Goal: Information Seeking & Learning: Learn about a topic

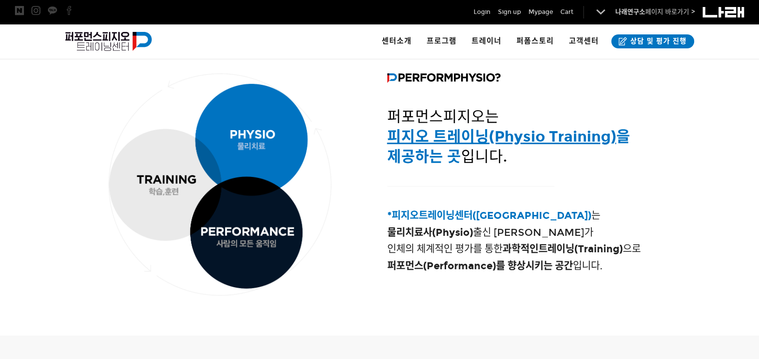
scroll to position [349, 0]
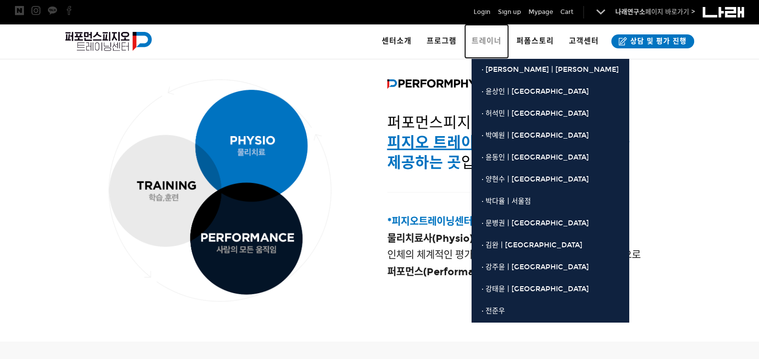
click at [488, 39] on span "트레이너" at bounding box center [487, 40] width 30 height 9
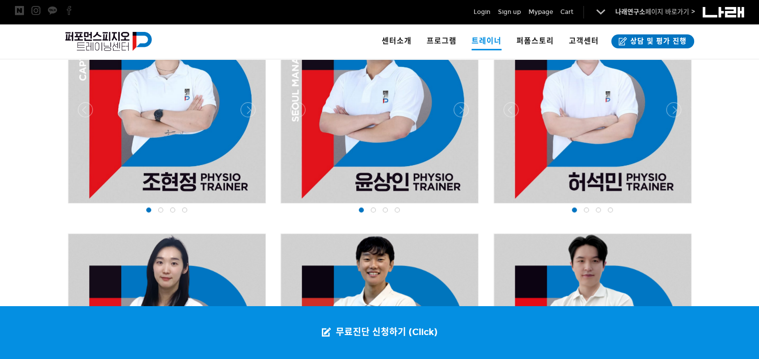
scroll to position [623, 0]
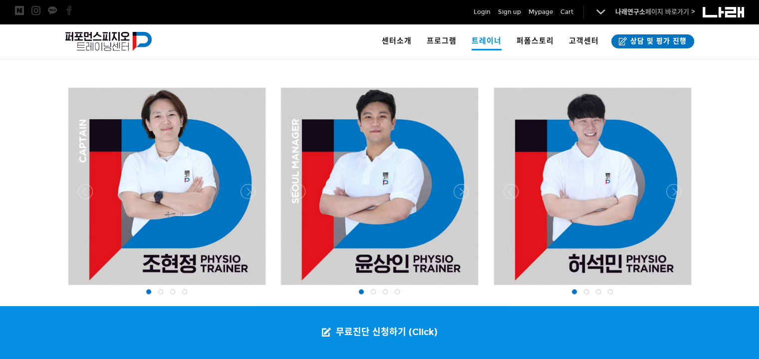
click at [248, 288] on div at bounding box center [166, 288] width 203 height 0
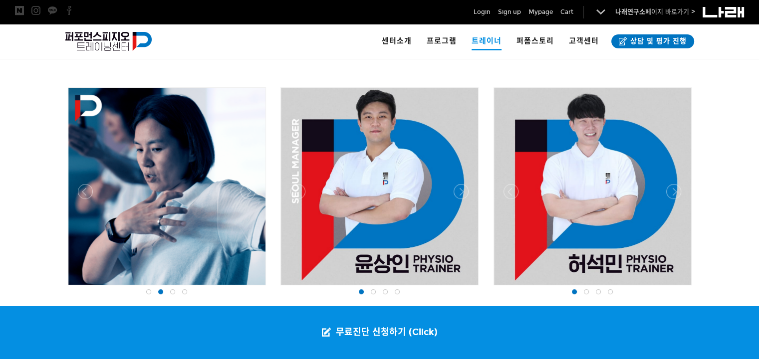
click at [248, 288] on div at bounding box center [166, 288] width 203 height 0
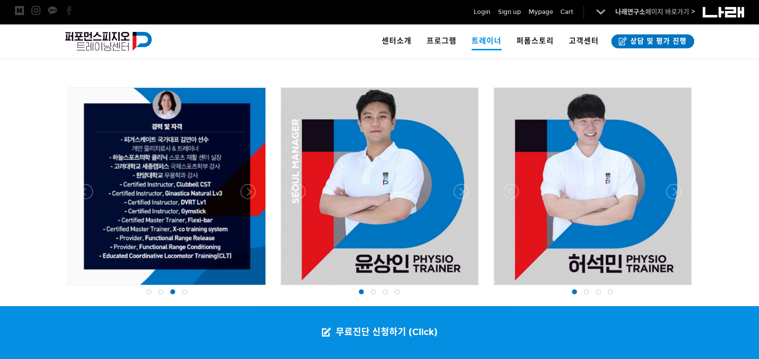
click at [459, 183] on div at bounding box center [379, 191] width 203 height 213
click at [459, 288] on div at bounding box center [379, 288] width 203 height 0
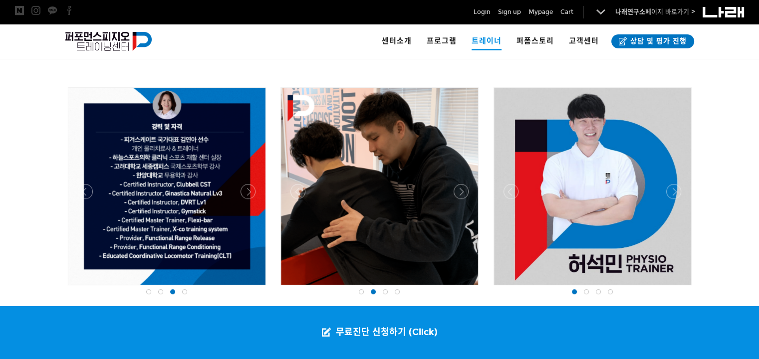
click at [459, 288] on div at bounding box center [379, 288] width 203 height 0
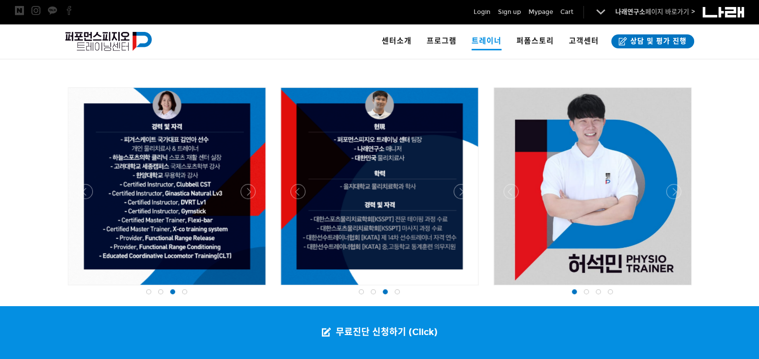
click at [673, 288] on div at bounding box center [592, 288] width 203 height 0
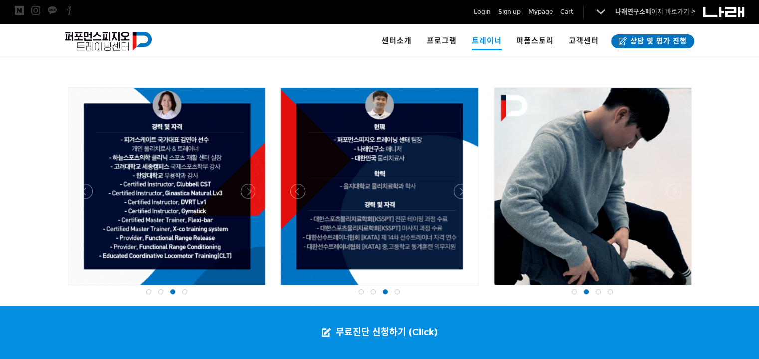
click at [673, 288] on div at bounding box center [592, 288] width 203 height 0
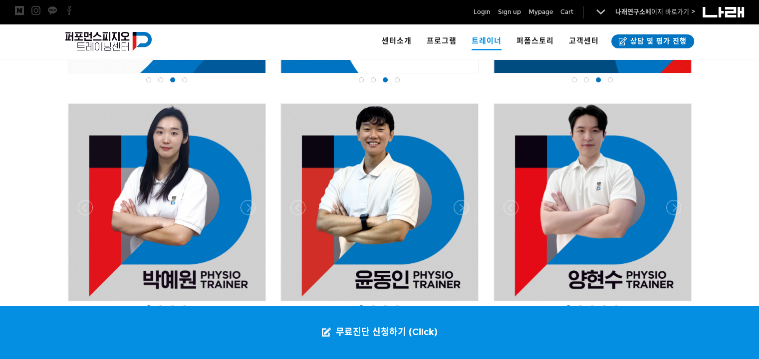
scroll to position [873, 0]
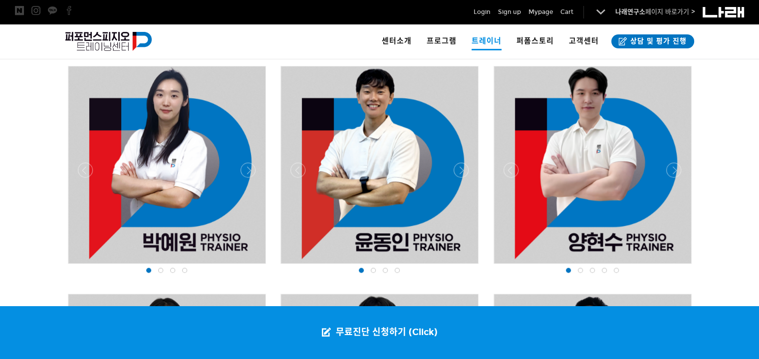
click at [244, 267] on div at bounding box center [166, 267] width 203 height 0
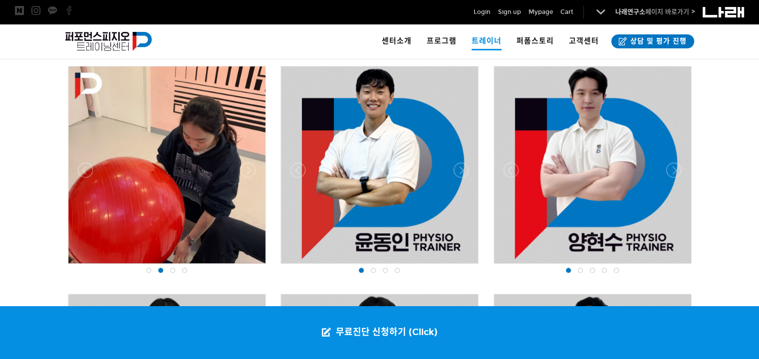
click at [244, 267] on div at bounding box center [166, 267] width 203 height 0
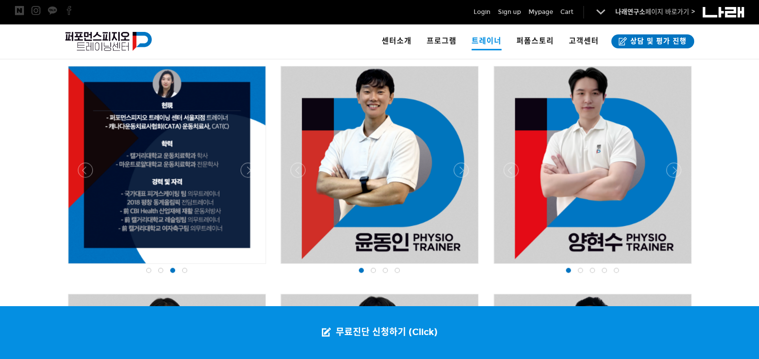
click at [463, 267] on div at bounding box center [379, 267] width 203 height 0
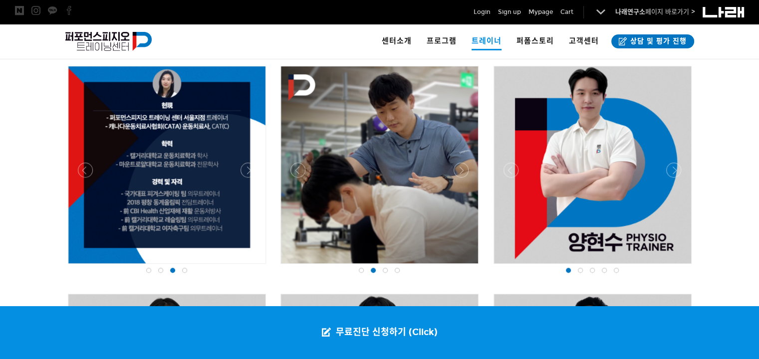
click at [464, 267] on div at bounding box center [379, 267] width 203 height 0
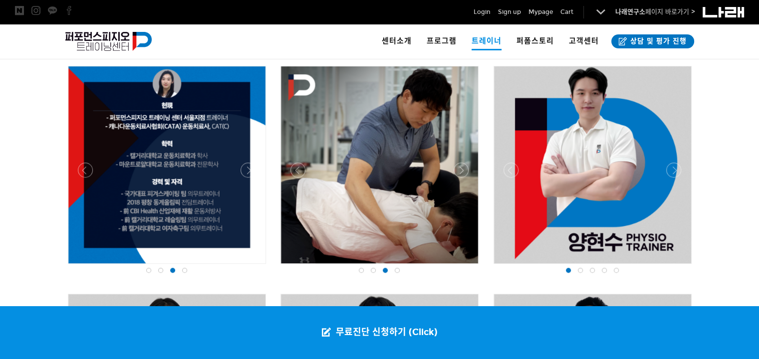
click at [677, 267] on div at bounding box center [592, 267] width 203 height 0
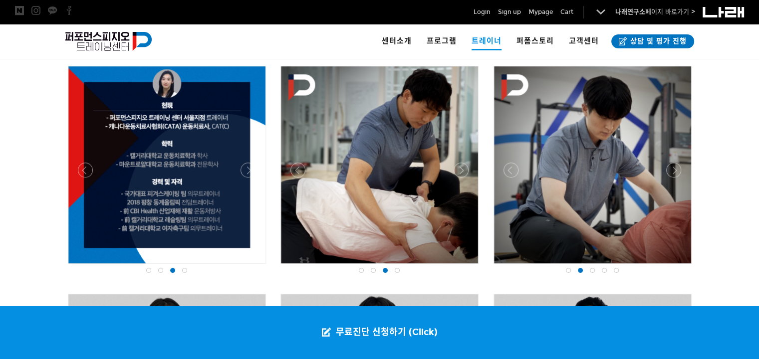
click at [677, 267] on div at bounding box center [592, 267] width 203 height 0
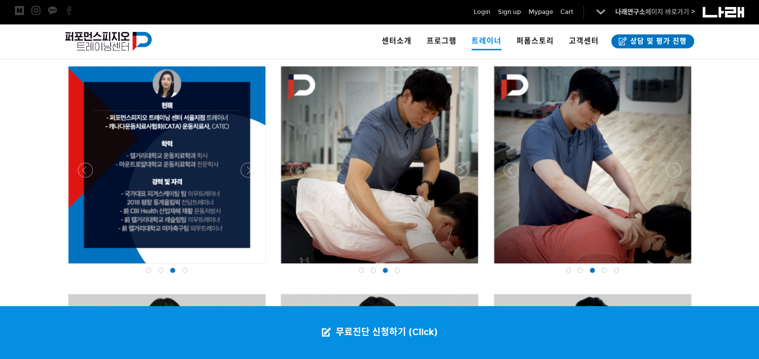
click at [677, 267] on div at bounding box center [592, 267] width 203 height 0
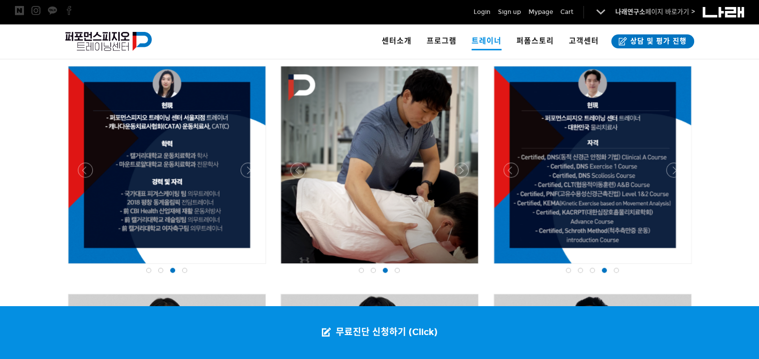
click at [454, 267] on div at bounding box center [379, 267] width 203 height 0
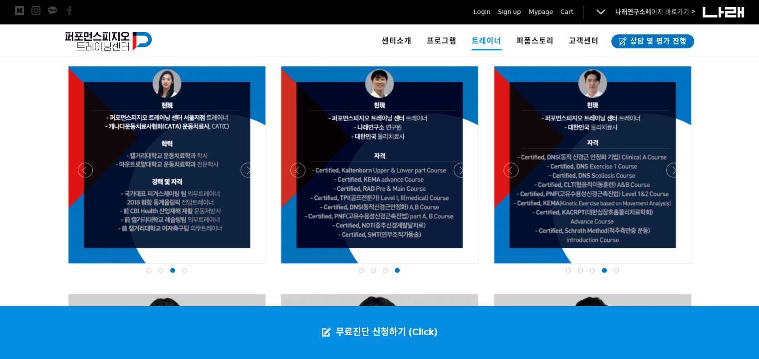
click at [455, 267] on div at bounding box center [379, 267] width 203 height 0
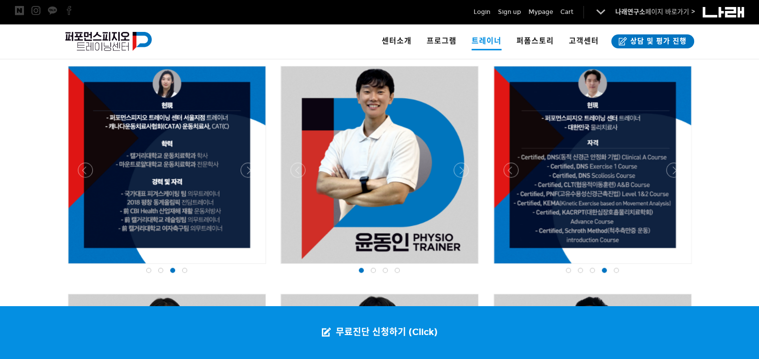
click at [300, 267] on div at bounding box center [379, 267] width 203 height 0
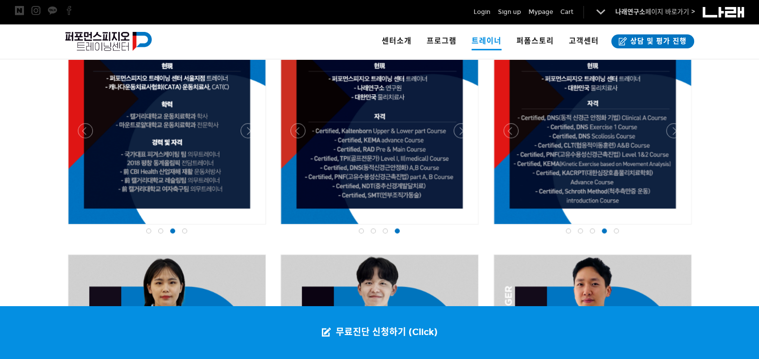
scroll to position [1072, 0]
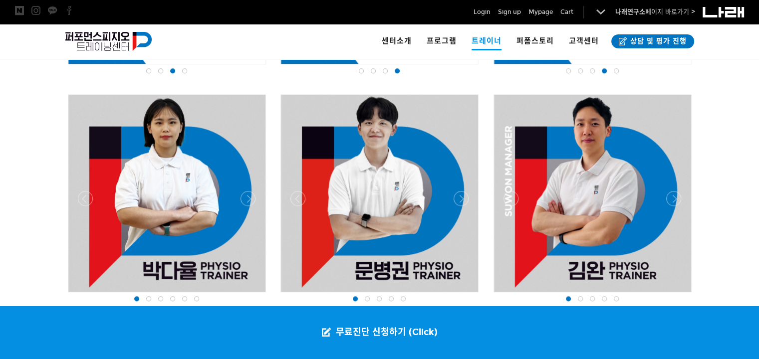
click at [243, 295] on div at bounding box center [166, 295] width 203 height 0
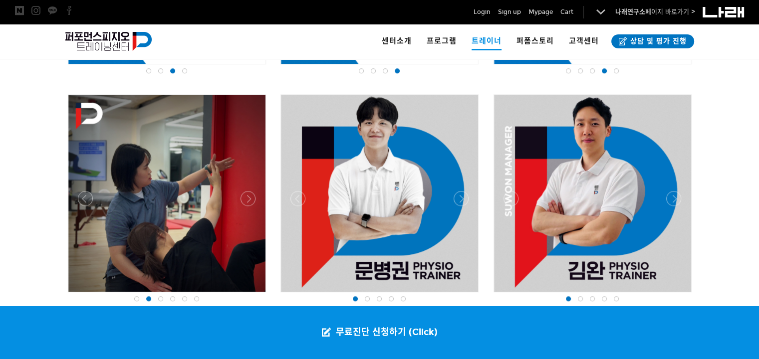
click at [243, 295] on div at bounding box center [166, 295] width 203 height 0
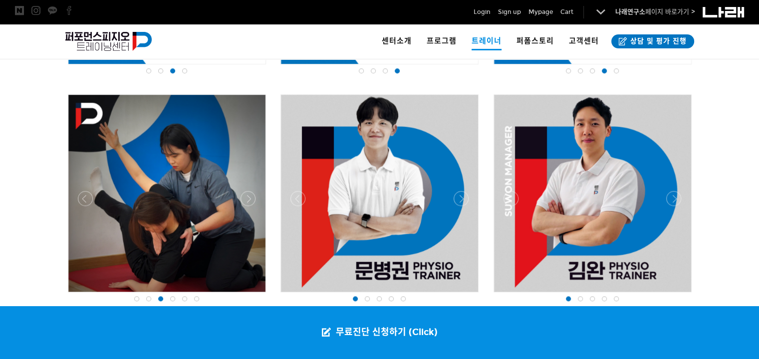
click at [244, 295] on div at bounding box center [166, 295] width 203 height 0
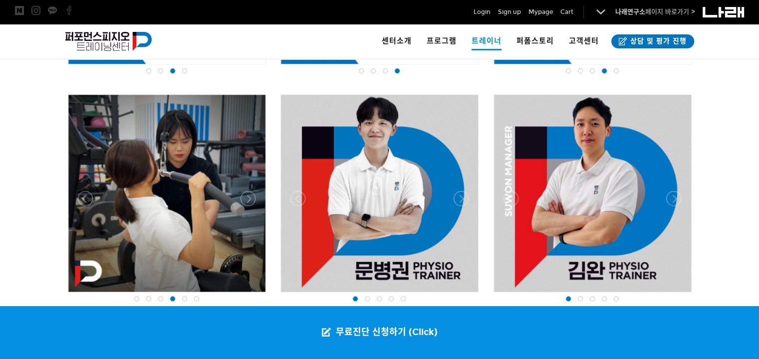
click at [245, 295] on div at bounding box center [166, 295] width 203 height 0
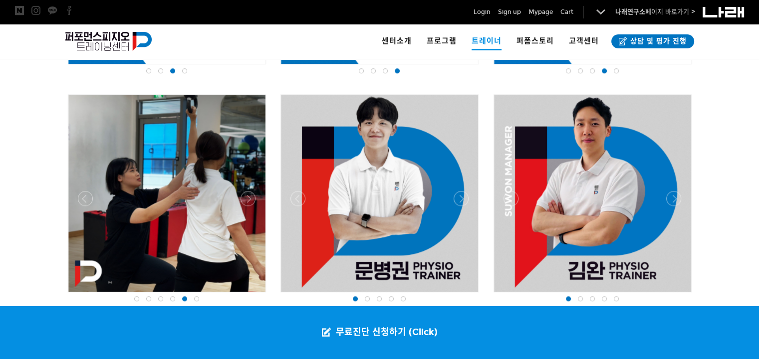
click at [245, 295] on div at bounding box center [166, 295] width 203 height 0
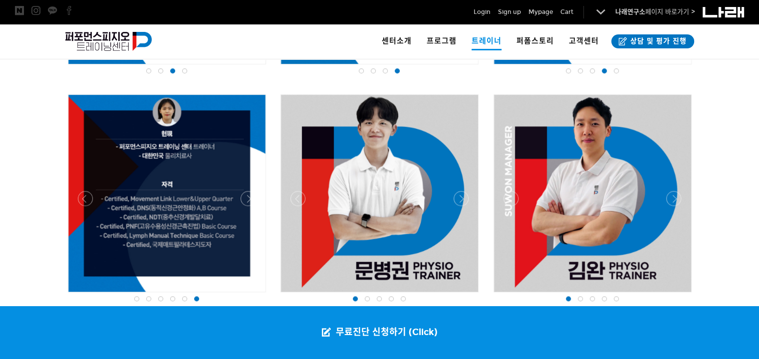
click at [456, 295] on div at bounding box center [379, 295] width 203 height 0
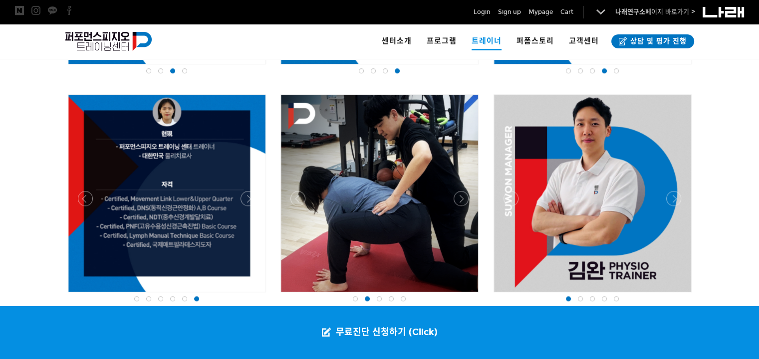
click at [456, 295] on div at bounding box center [379, 295] width 203 height 0
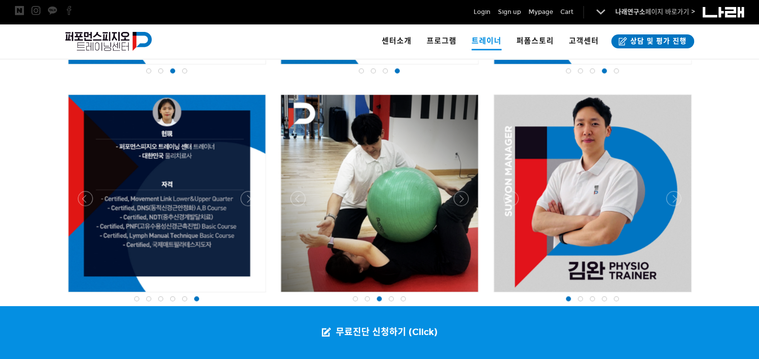
click at [457, 295] on div at bounding box center [379, 295] width 203 height 0
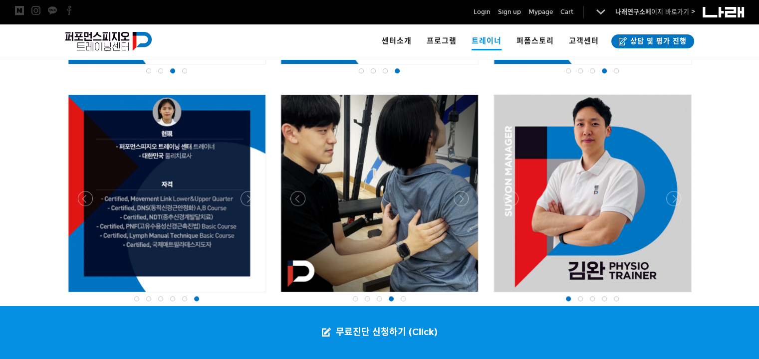
click at [457, 295] on div at bounding box center [379, 295] width 203 height 0
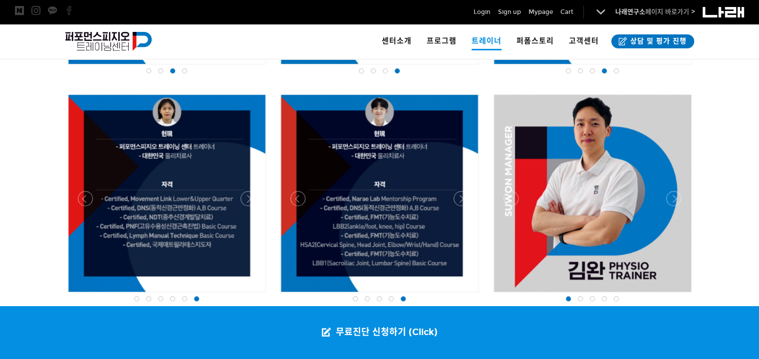
click at [672, 295] on div at bounding box center [592, 295] width 203 height 0
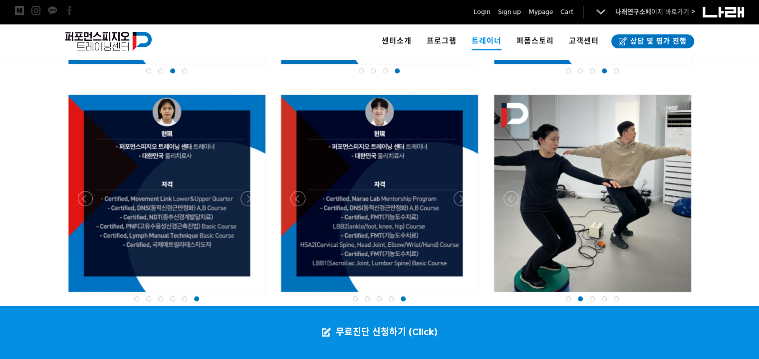
click at [672, 295] on div at bounding box center [592, 295] width 203 height 0
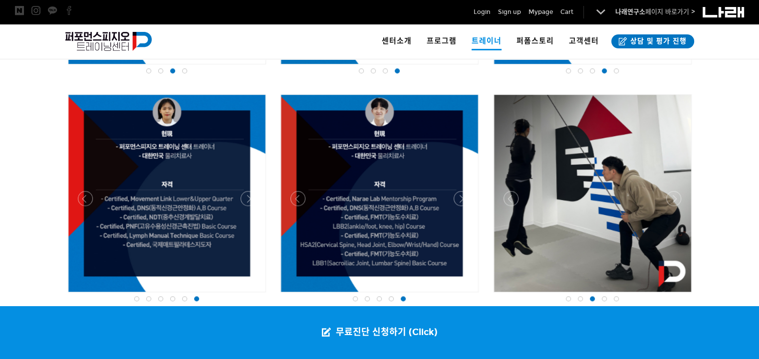
click at [673, 295] on div at bounding box center [592, 295] width 203 height 0
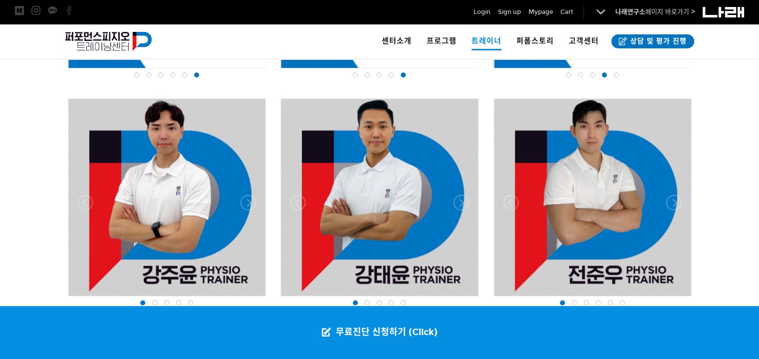
scroll to position [1322, 0]
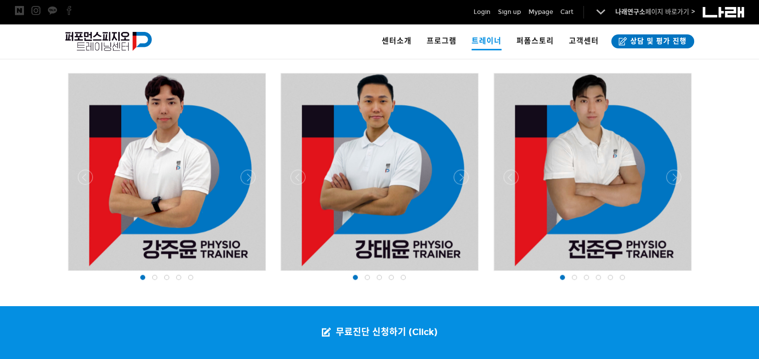
click at [246, 274] on div at bounding box center [166, 274] width 203 height 0
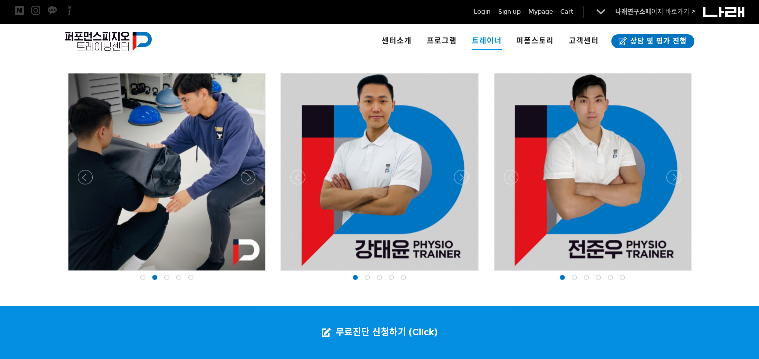
click at [246, 274] on div at bounding box center [166, 274] width 203 height 0
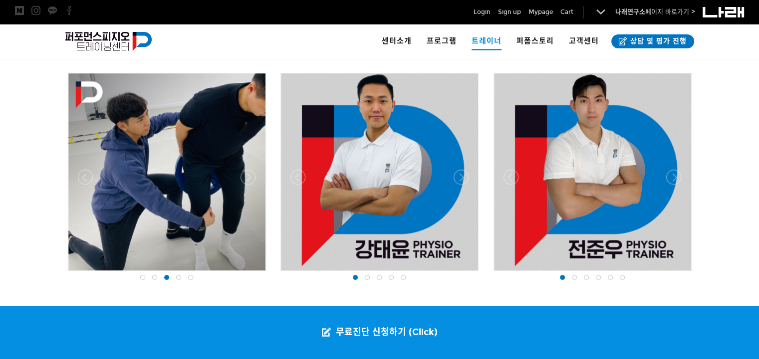
click at [246, 274] on div at bounding box center [166, 274] width 203 height 0
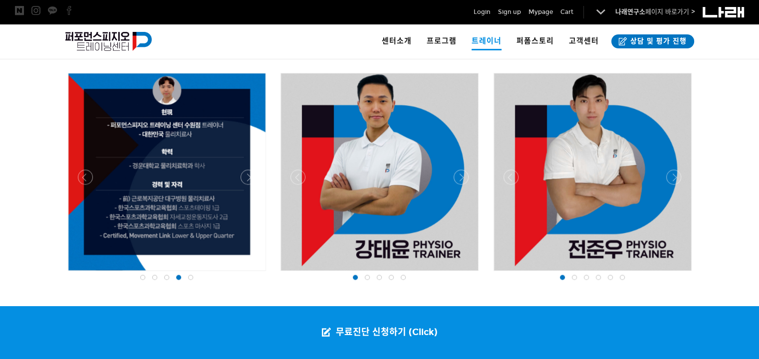
click at [457, 274] on div at bounding box center [379, 274] width 203 height 0
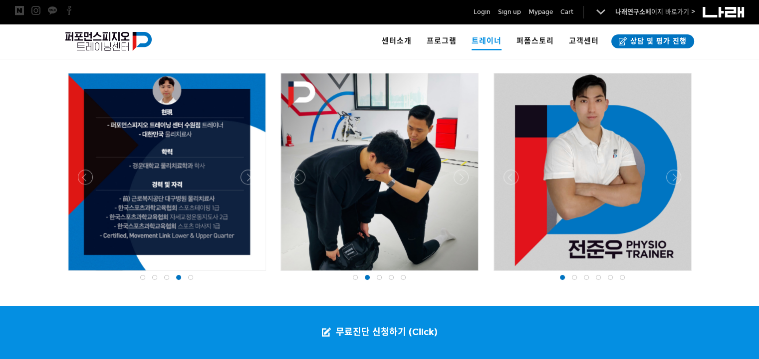
click at [457, 274] on div at bounding box center [379, 274] width 203 height 0
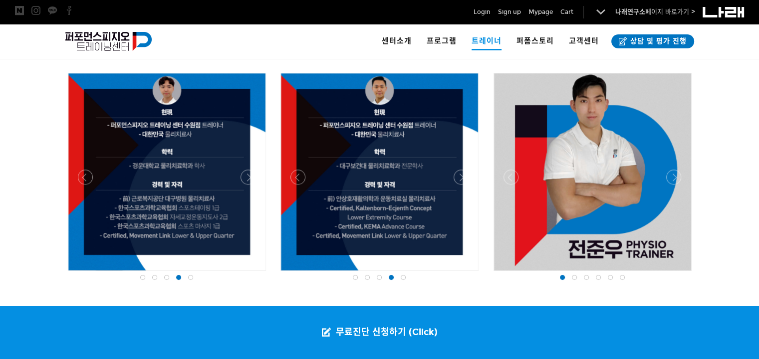
click at [675, 274] on div at bounding box center [592, 274] width 203 height 0
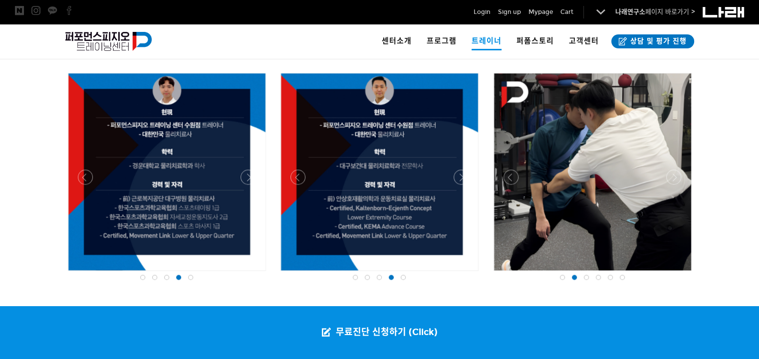
click at [675, 274] on div at bounding box center [592, 274] width 203 height 0
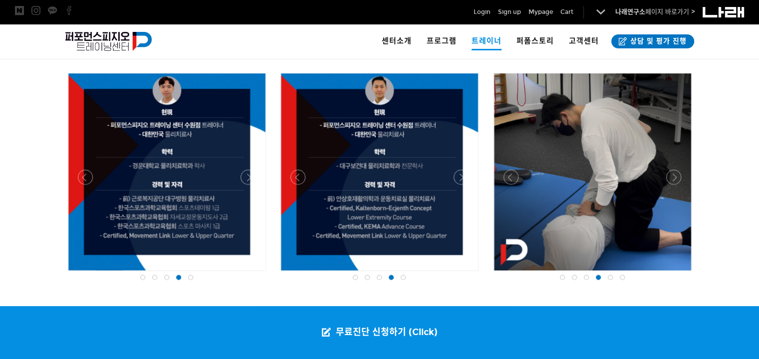
click at [675, 274] on div at bounding box center [592, 274] width 203 height 0
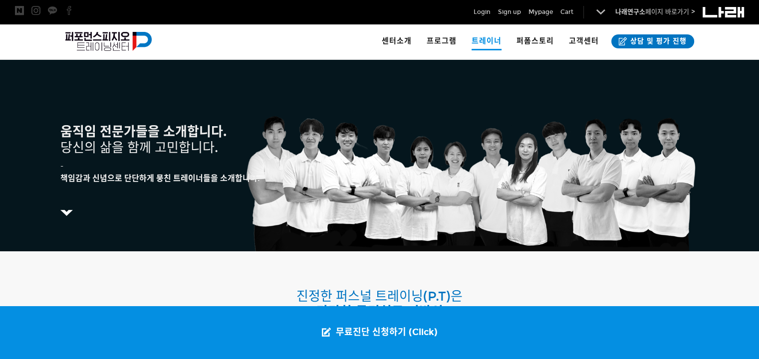
scroll to position [0, 0]
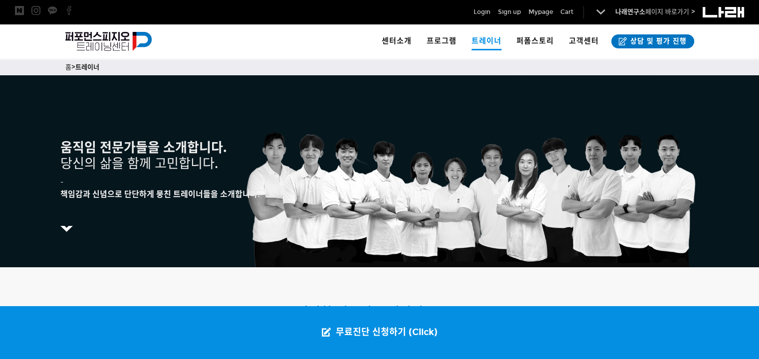
click at [66, 227] on img at bounding box center [66, 229] width 12 height 6
